Goal: Task Accomplishment & Management: Use online tool/utility

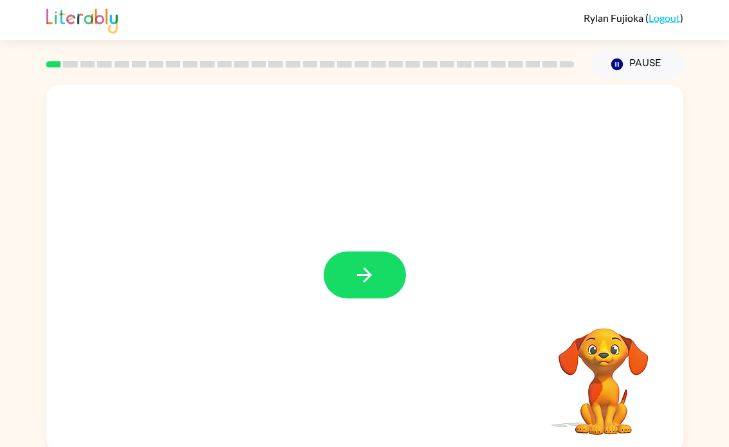
click at [362, 281] on icon "button" at bounding box center [364, 275] width 23 height 23
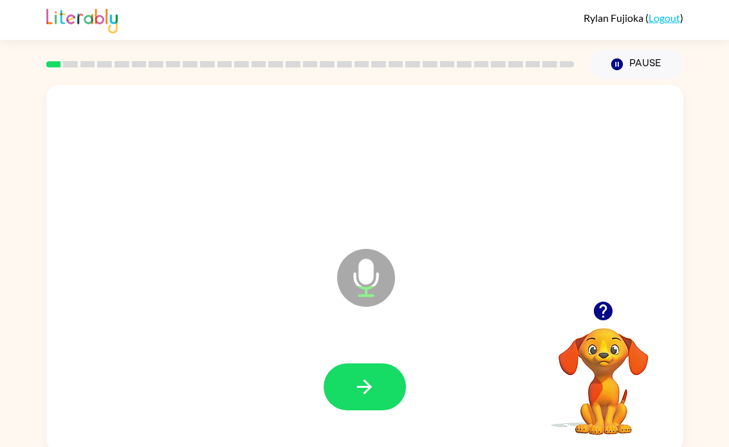
click at [346, 384] on button "button" at bounding box center [365, 387] width 82 height 47
click at [354, 404] on button "button" at bounding box center [365, 387] width 82 height 47
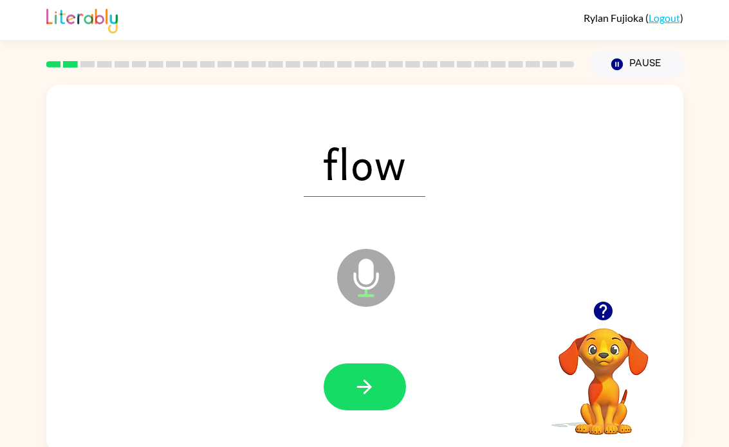
click at [375, 401] on button "button" at bounding box center [365, 387] width 82 height 47
click at [357, 387] on icon "button" at bounding box center [364, 387] width 23 height 23
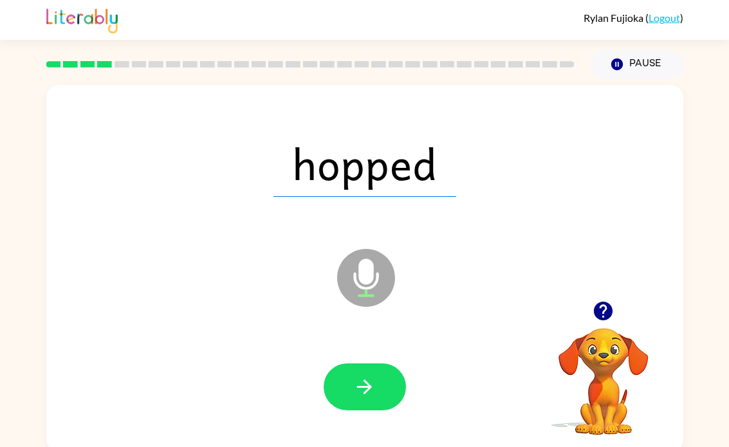
click at [347, 391] on button "button" at bounding box center [365, 387] width 82 height 47
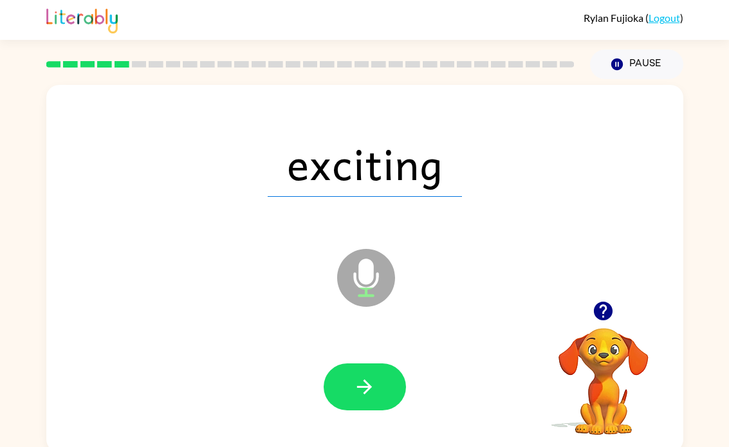
click at [367, 382] on icon "button" at bounding box center [364, 387] width 15 height 15
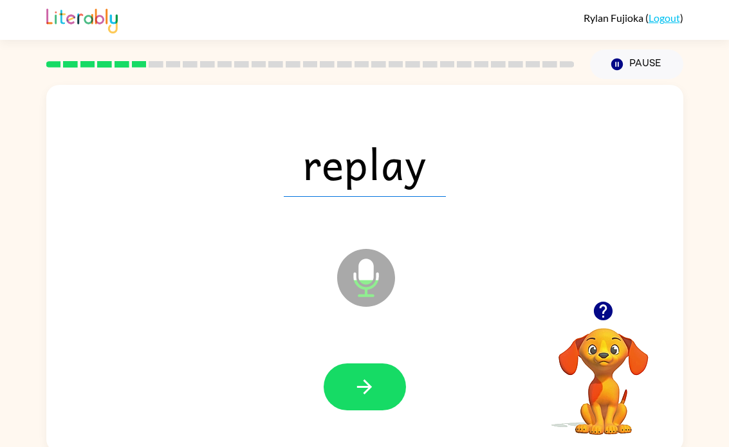
click at [374, 389] on icon "button" at bounding box center [364, 387] width 23 height 23
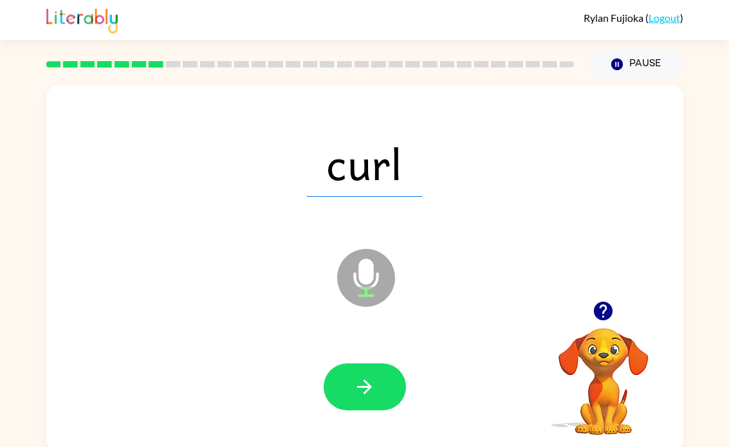
click at [366, 400] on button "button" at bounding box center [365, 387] width 82 height 47
click at [347, 382] on button "button" at bounding box center [365, 387] width 82 height 47
click at [358, 391] on icon "button" at bounding box center [364, 387] width 23 height 23
click at [371, 403] on button "button" at bounding box center [365, 387] width 82 height 47
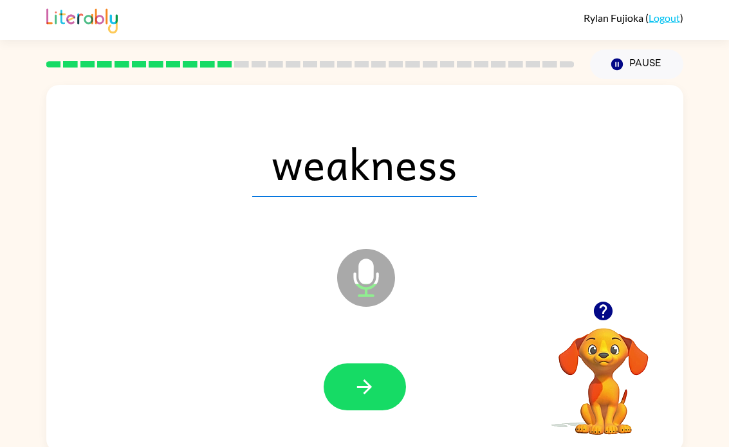
click at [352, 399] on button "button" at bounding box center [365, 387] width 82 height 47
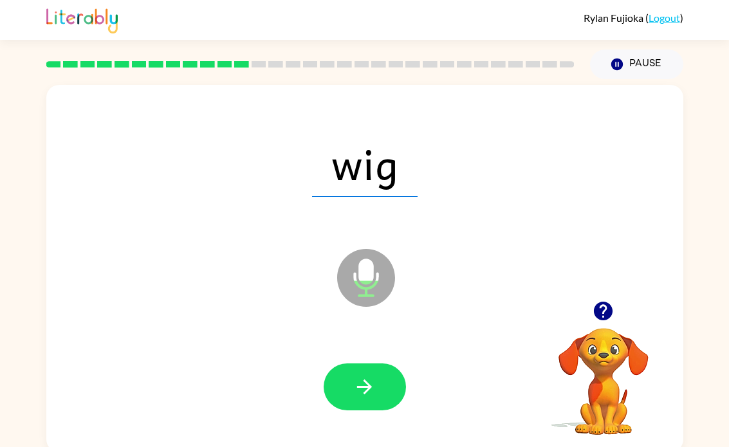
click at [360, 406] on button "button" at bounding box center [365, 387] width 82 height 47
click at [381, 393] on button "button" at bounding box center [365, 387] width 82 height 47
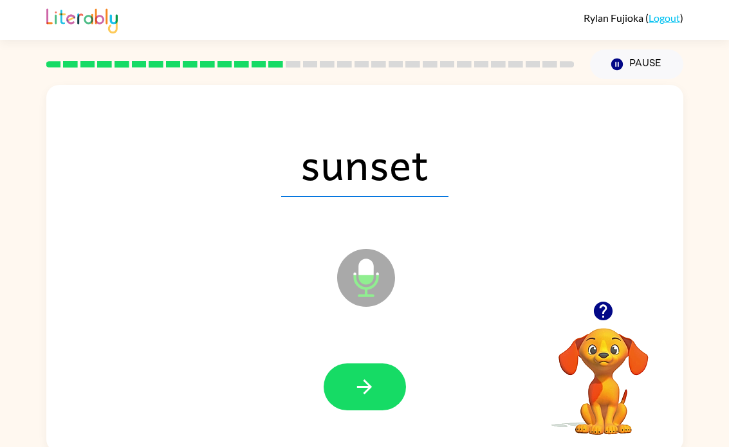
click at [377, 409] on button "button" at bounding box center [365, 387] width 82 height 47
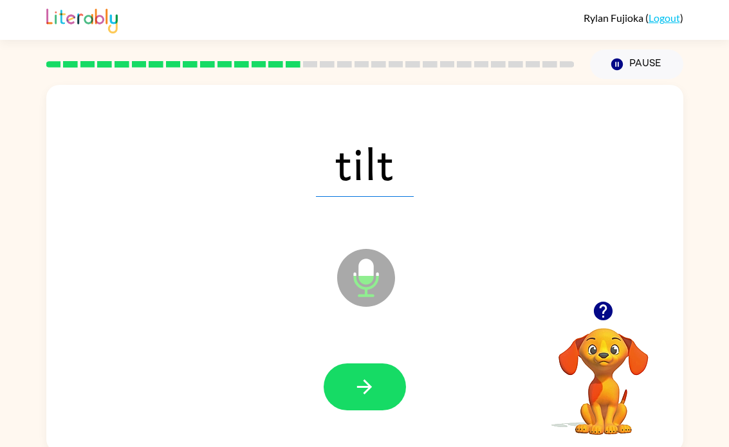
click at [718, 176] on div "tilt Microphone The Microphone is here when it is your turn to talk Your browse…" at bounding box center [364, 265] width 729 height 373
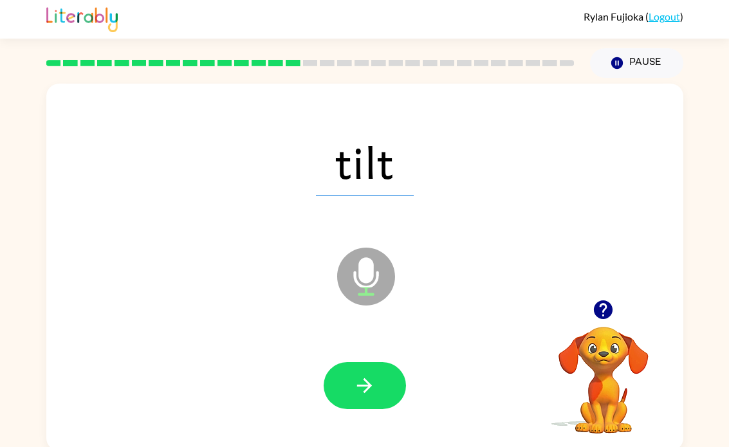
click at [360, 392] on icon "button" at bounding box center [364, 386] width 23 height 23
click at [378, 397] on button "button" at bounding box center [365, 385] width 82 height 47
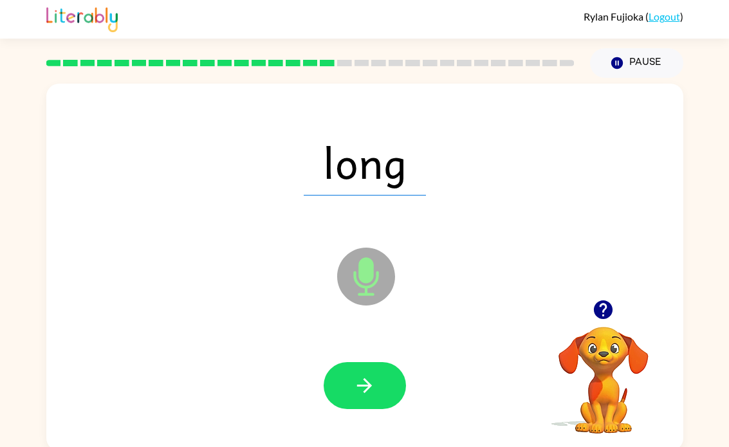
click at [362, 380] on icon "button" at bounding box center [364, 386] width 23 height 23
click at [359, 386] on icon "button" at bounding box center [364, 385] width 15 height 15
click at [383, 399] on button "button" at bounding box center [365, 385] width 82 height 47
click at [393, 386] on button "button" at bounding box center [365, 385] width 82 height 47
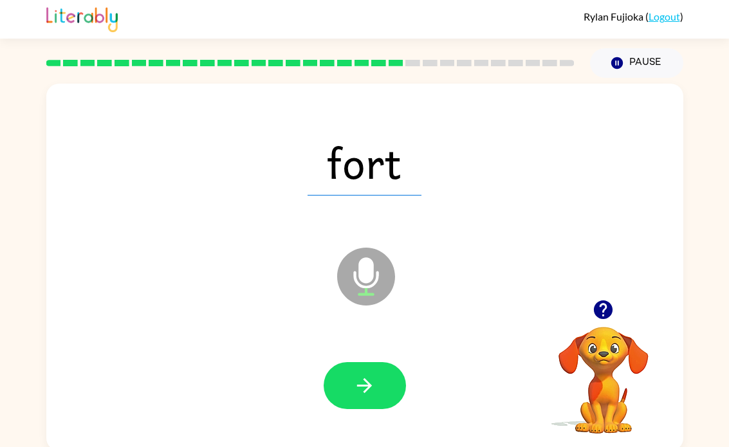
click at [698, 126] on div "fort Microphone The Microphone is here when it is your turn to talk Your browse…" at bounding box center [364, 264] width 729 height 373
click at [368, 400] on button "button" at bounding box center [365, 385] width 82 height 47
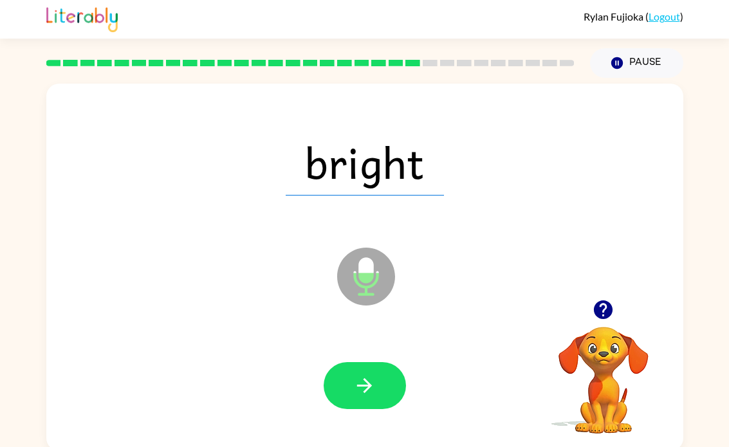
click at [375, 402] on button "button" at bounding box center [365, 385] width 82 height 47
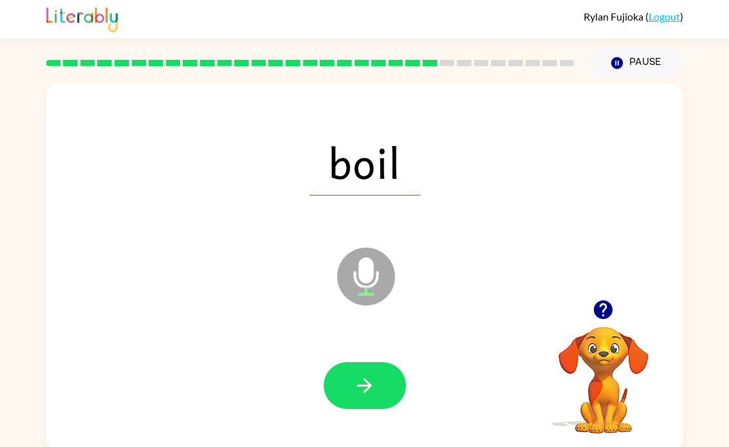
click at [388, 389] on button "button" at bounding box center [365, 385] width 82 height 47
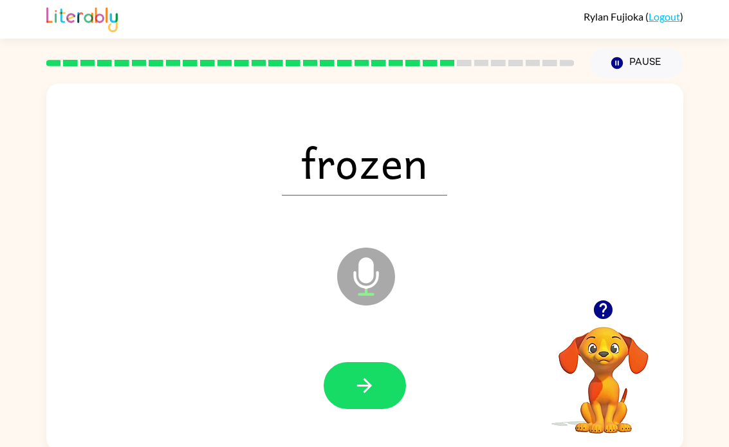
click at [374, 382] on icon "button" at bounding box center [364, 386] width 23 height 23
click at [21, 103] on div "simple Microphone The Microphone is here when it is your turn to talk Your brow…" at bounding box center [364, 264] width 729 height 373
click at [362, 397] on icon "button" at bounding box center [364, 386] width 23 height 23
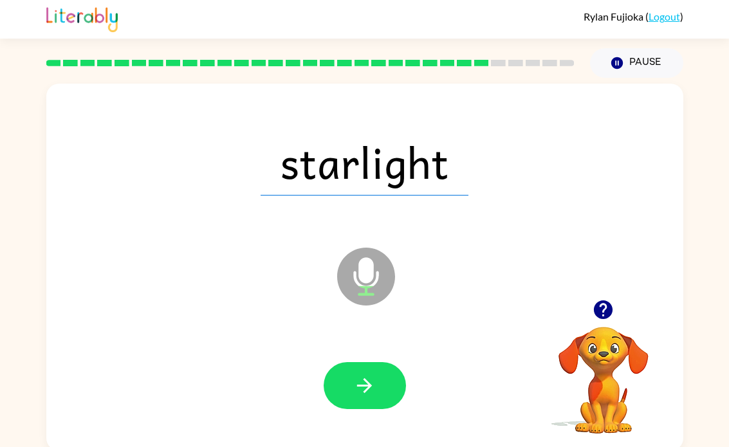
click at [380, 386] on button "button" at bounding box center [365, 385] width 82 height 47
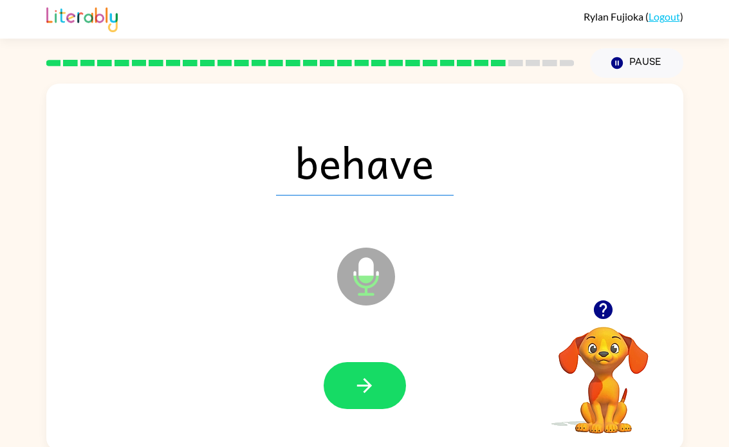
click at [370, 391] on icon "button" at bounding box center [364, 386] width 23 height 23
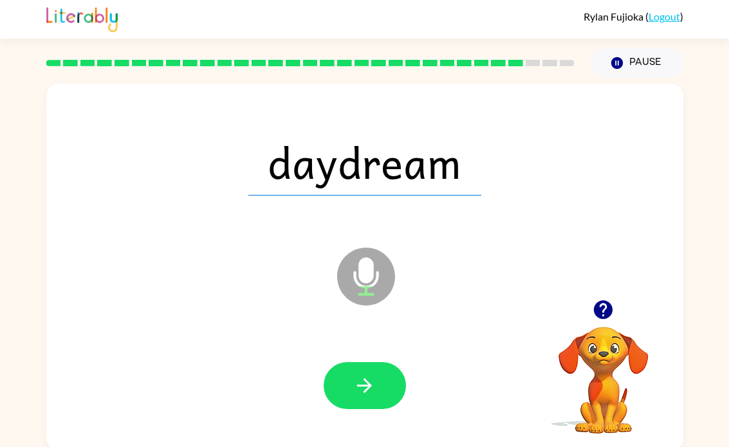
click at [405, 380] on button "button" at bounding box center [365, 385] width 82 height 47
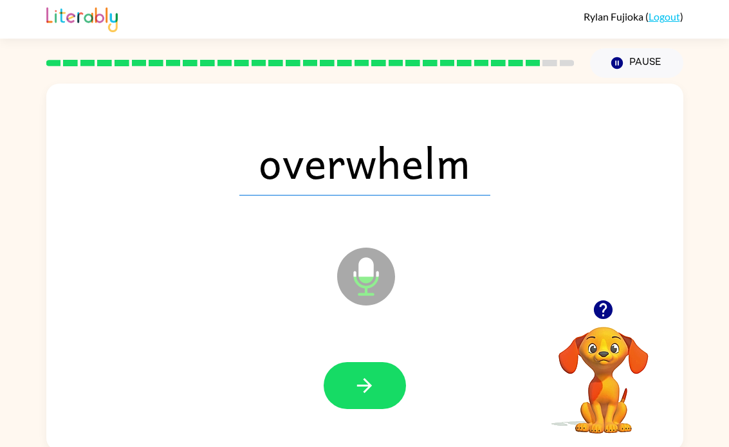
click at [368, 400] on button "button" at bounding box center [365, 385] width 82 height 47
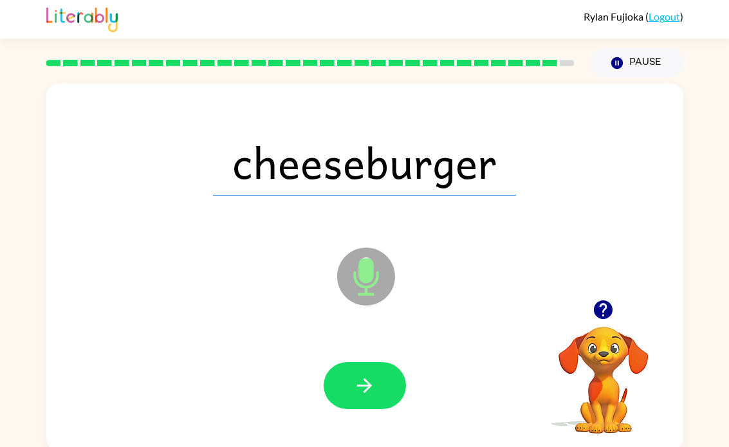
scroll to position [5, 0]
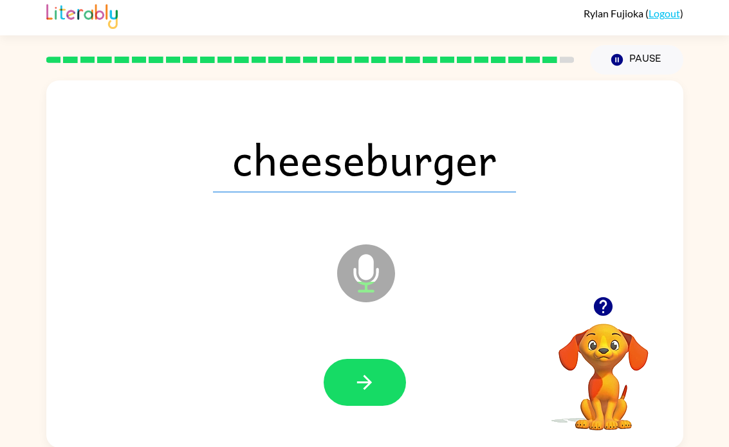
click at [377, 381] on button "button" at bounding box center [365, 382] width 82 height 47
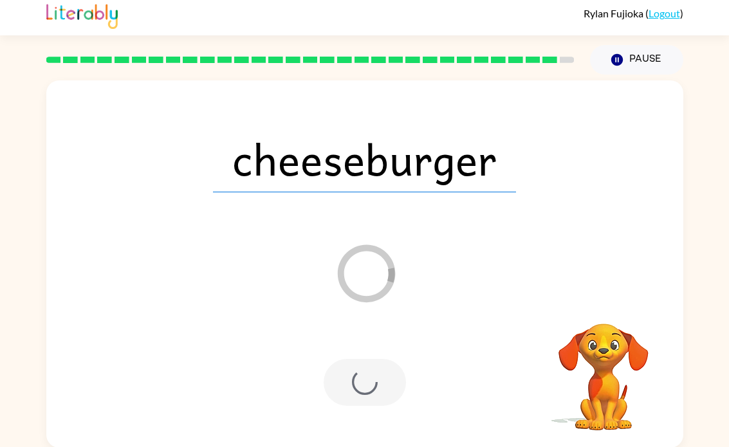
scroll to position [0, 0]
